Goal: Information Seeking & Learning: Check status

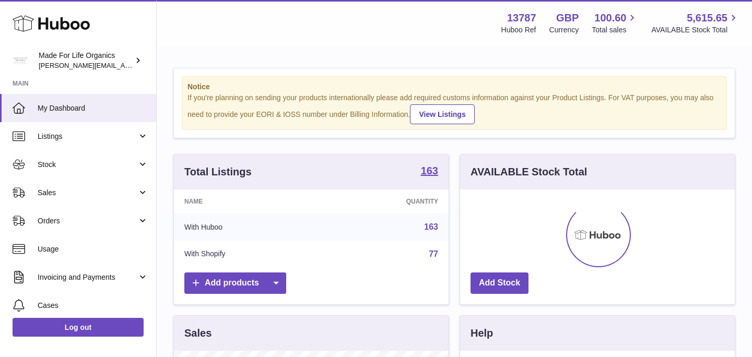
scroll to position [163, 275]
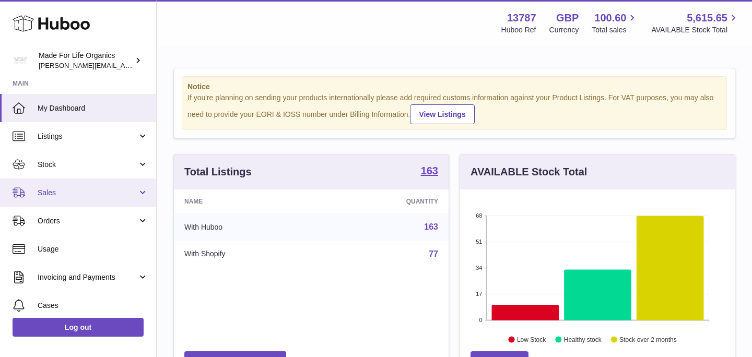
click at [42, 191] on span "Sales" at bounding box center [88, 193] width 100 height 10
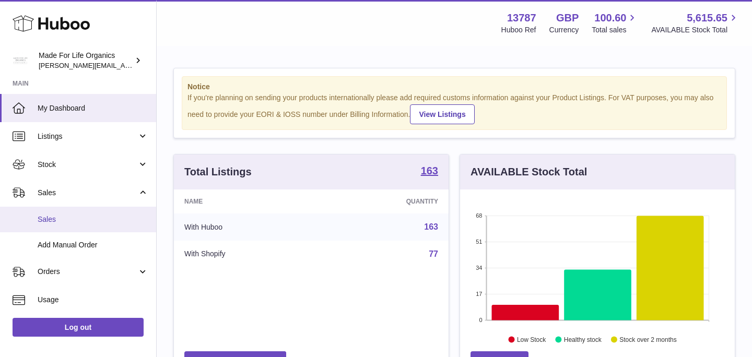
click at [45, 227] on link "Sales" at bounding box center [78, 220] width 156 height 26
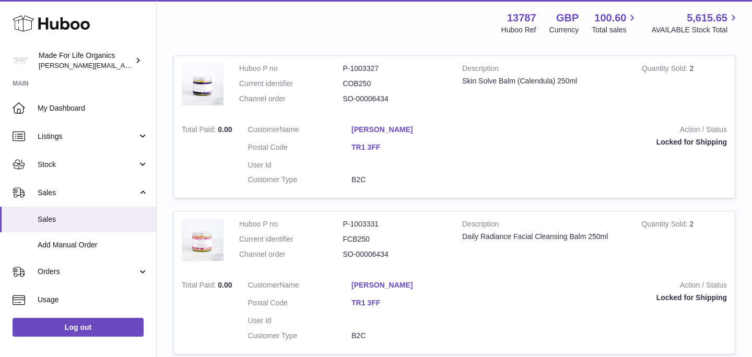
scroll to position [361, 0]
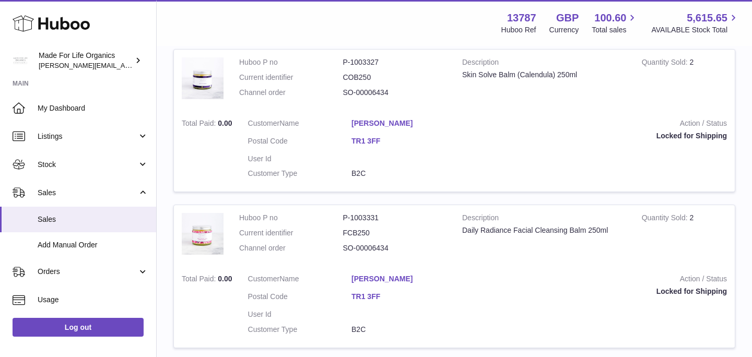
click at [211, 142] on td "Total Paid 0.00" at bounding box center [207, 151] width 66 height 81
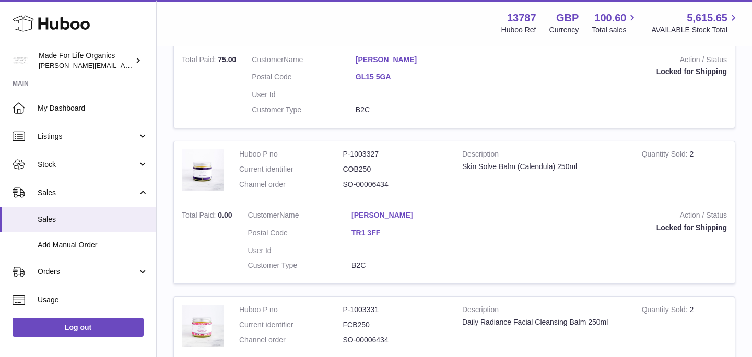
scroll to position [275, 0]
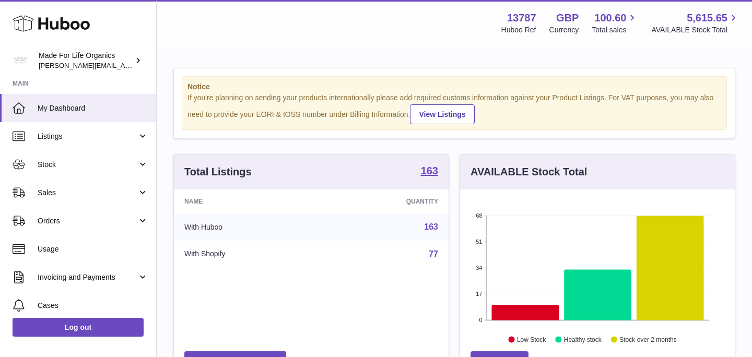
scroll to position [163, 275]
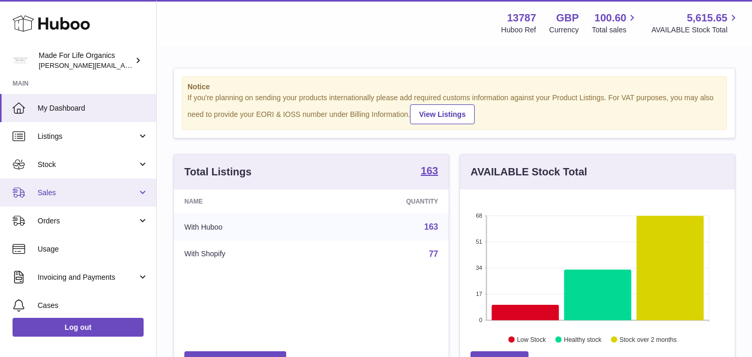
click at [44, 190] on span "Sales" at bounding box center [88, 193] width 100 height 10
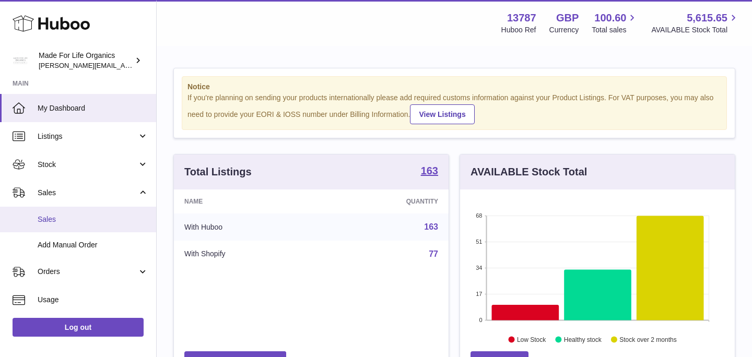
click at [49, 212] on link "Sales" at bounding box center [78, 220] width 156 height 26
